Goal: Information Seeking & Learning: Understand process/instructions

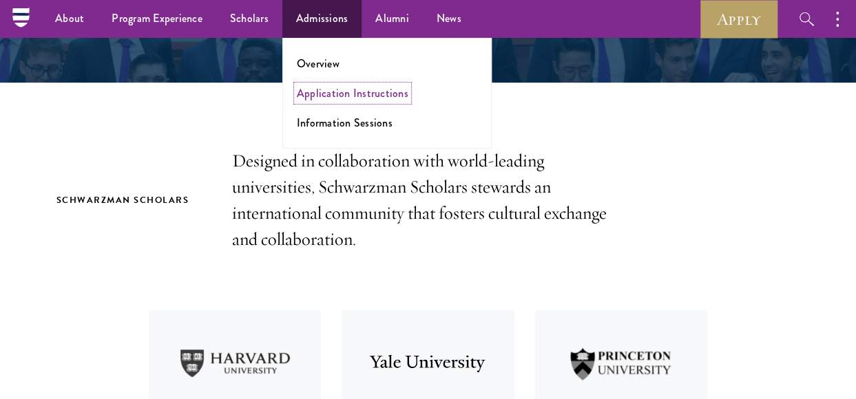
click at [322, 94] on link "Application Instructions" at bounding box center [353, 93] width 112 height 16
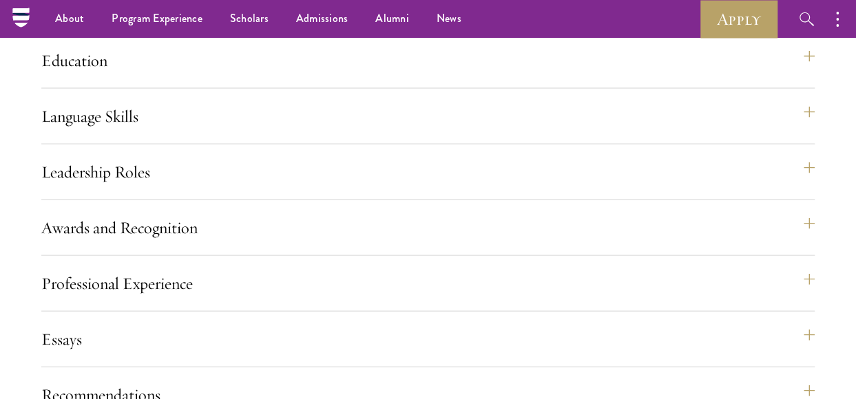
scroll to position [1308, 0]
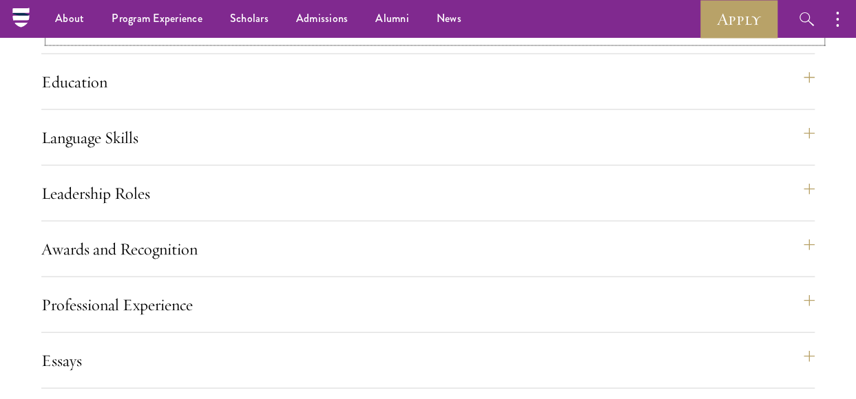
click at [483, 43] on button "About Me" at bounding box center [434, 26] width 773 height 33
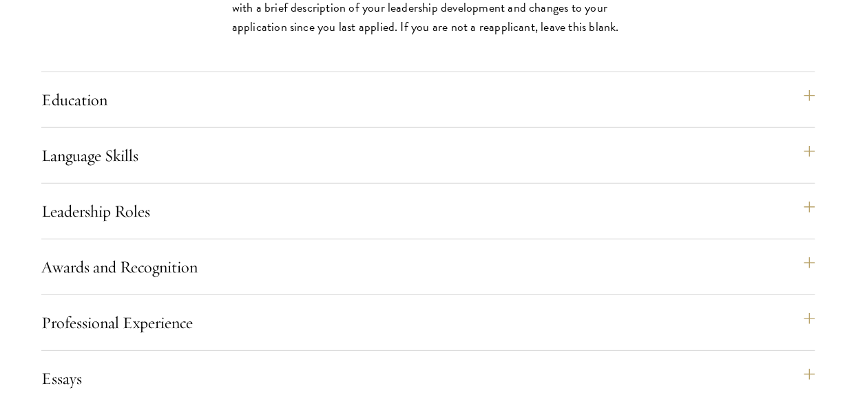
scroll to position [1927, 0]
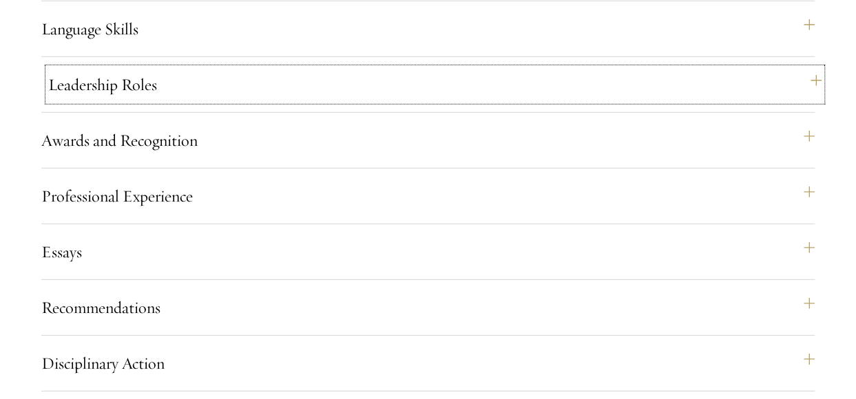
click at [222, 101] on button "Leadership Roles" at bounding box center [434, 84] width 773 height 33
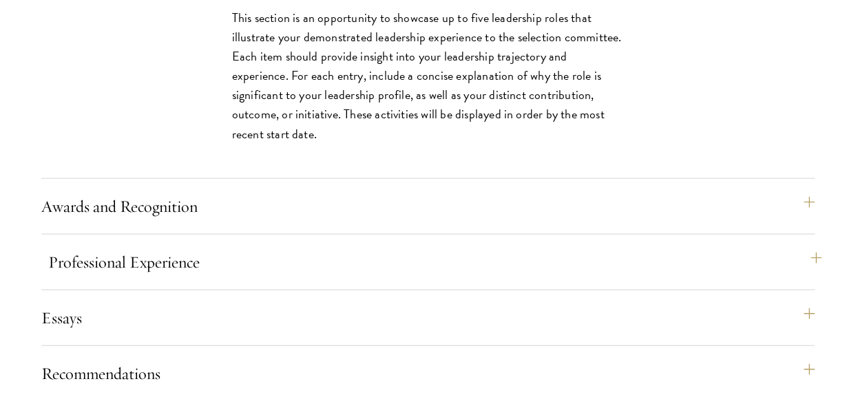
scroll to position [1554, 0]
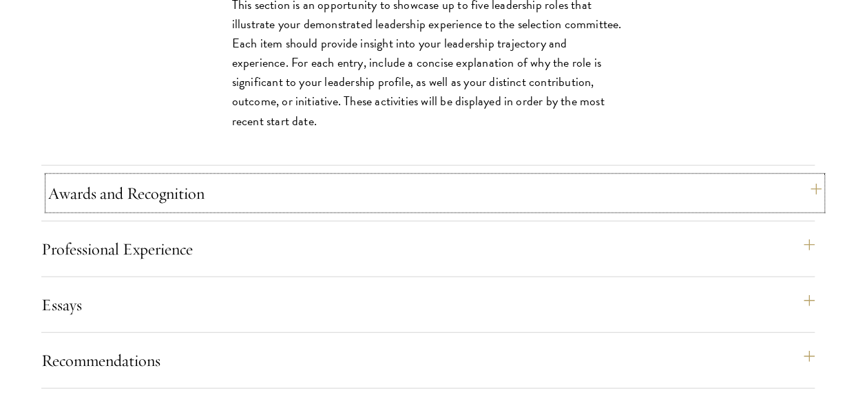
click at [219, 210] on button "Awards and Recognition" at bounding box center [434, 193] width 773 height 33
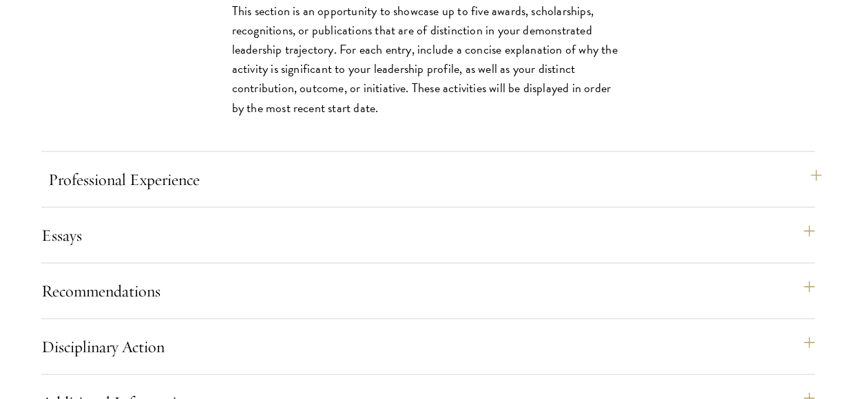
scroll to position [1623, 0]
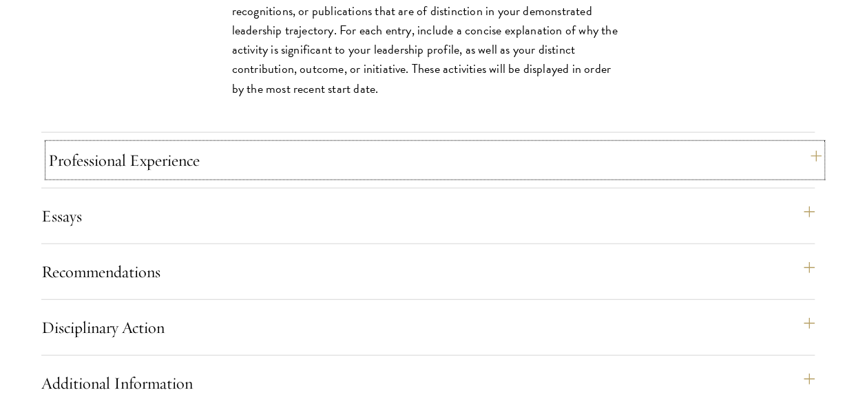
click at [234, 177] on button "Professional Experience" at bounding box center [434, 160] width 773 height 33
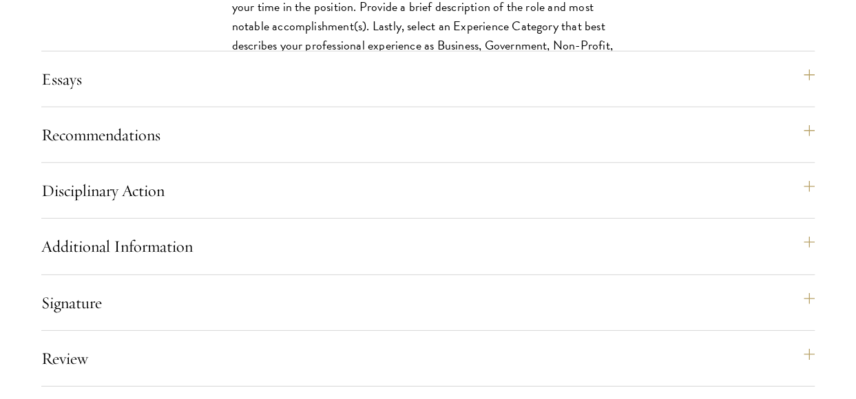
scroll to position [1898, 0]
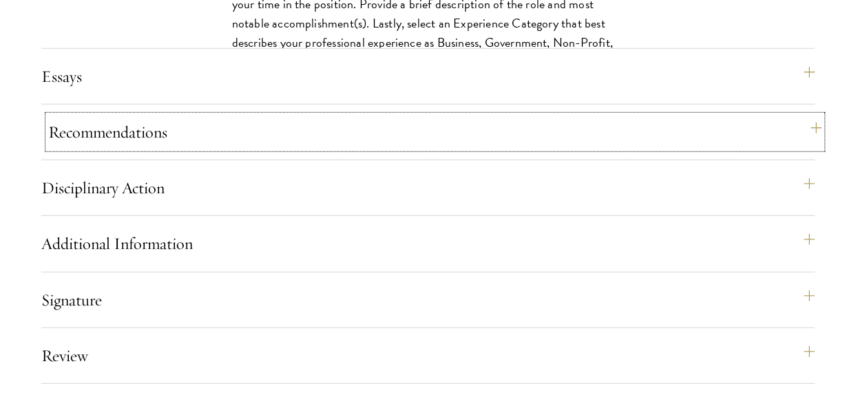
click at [244, 149] on button "Recommendations" at bounding box center [434, 132] width 773 height 33
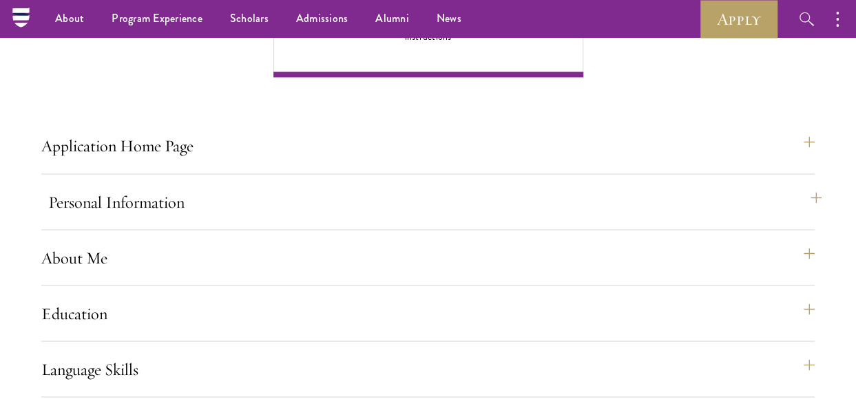
scroll to position [1239, 0]
